Goal: Find specific page/section: Find specific page/section

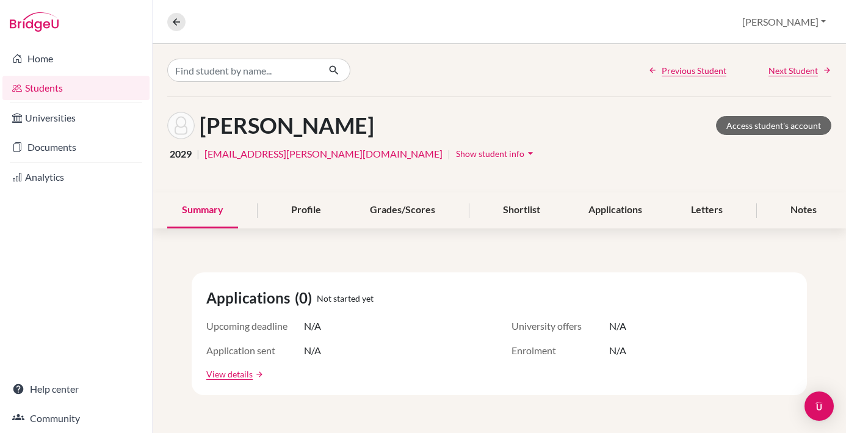
click at [81, 93] on link "Students" at bounding box center [75, 88] width 147 height 24
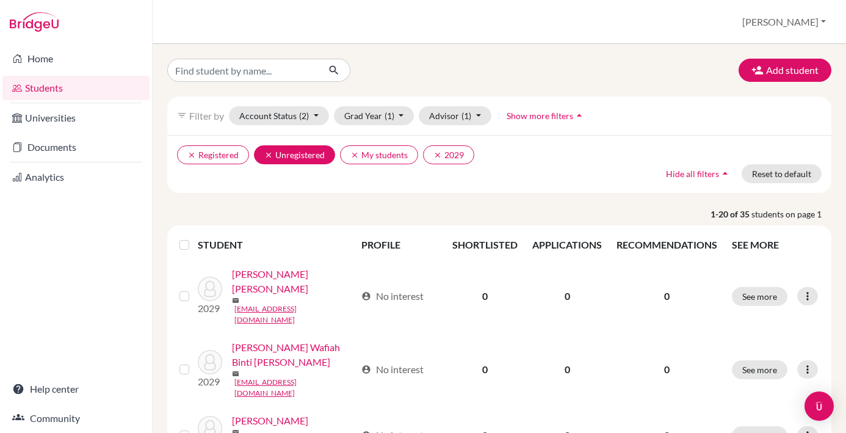
click at [271, 155] on icon "clear" at bounding box center [268, 155] width 9 height 9
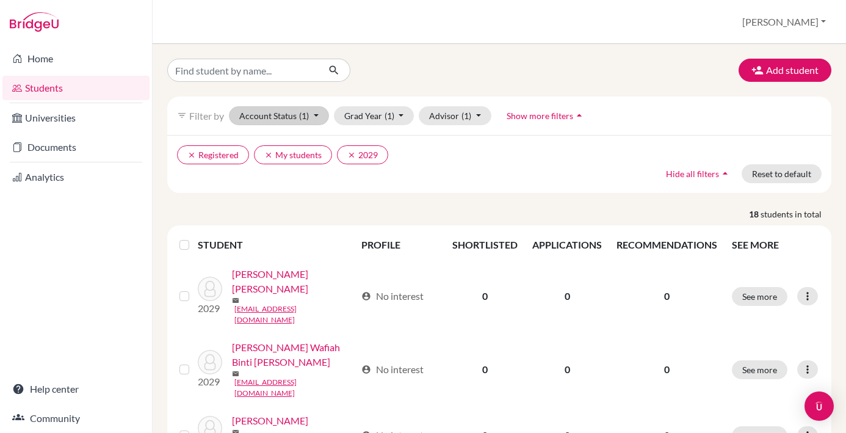
click at [321, 117] on button "Account Status (1)" at bounding box center [279, 115] width 100 height 19
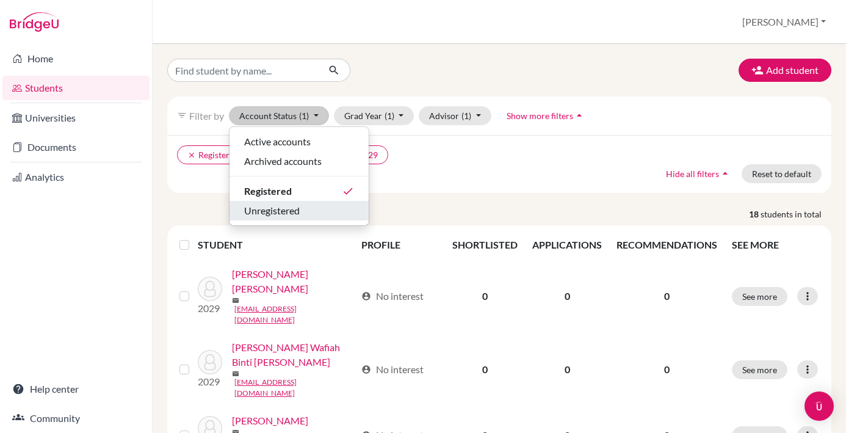
click at [299, 213] on span "Unregistered" at bounding box center [272, 210] width 56 height 15
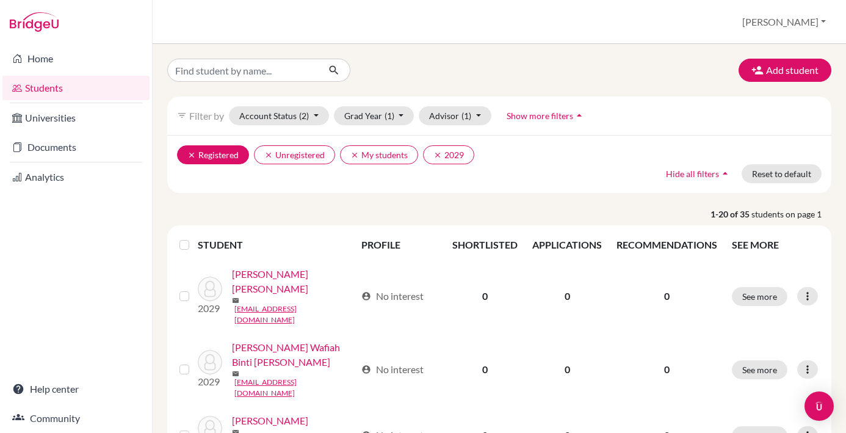
click at [193, 158] on icon "clear" at bounding box center [191, 155] width 9 height 9
